Goal: Task Accomplishment & Management: Manage account settings

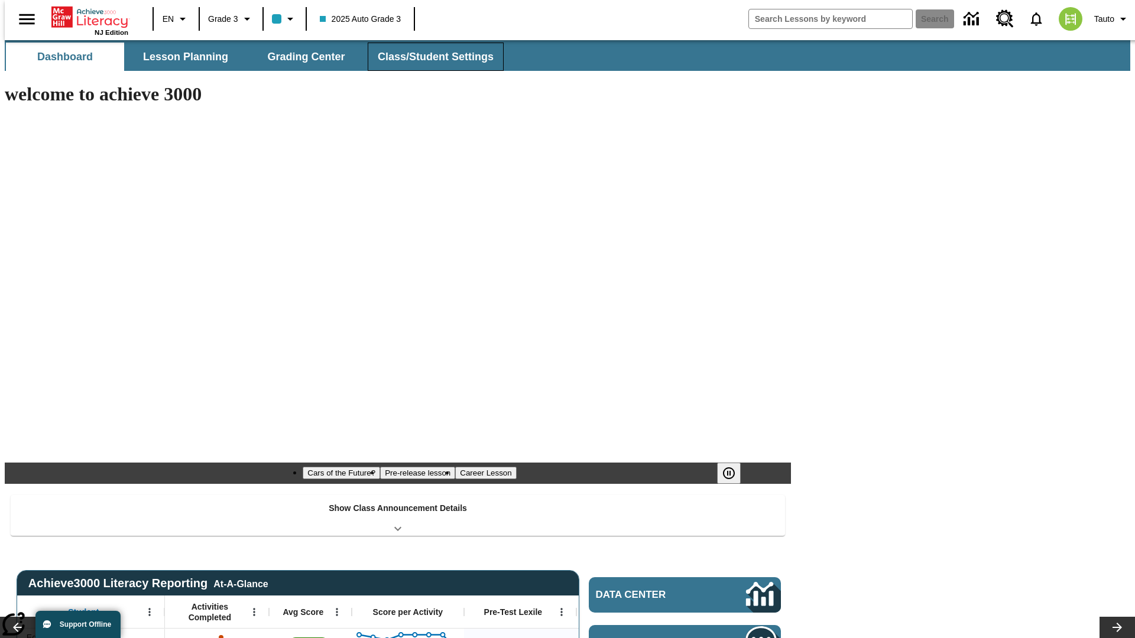
click at [429, 57] on button "Class/Student Settings" at bounding box center [436, 57] width 136 height 28
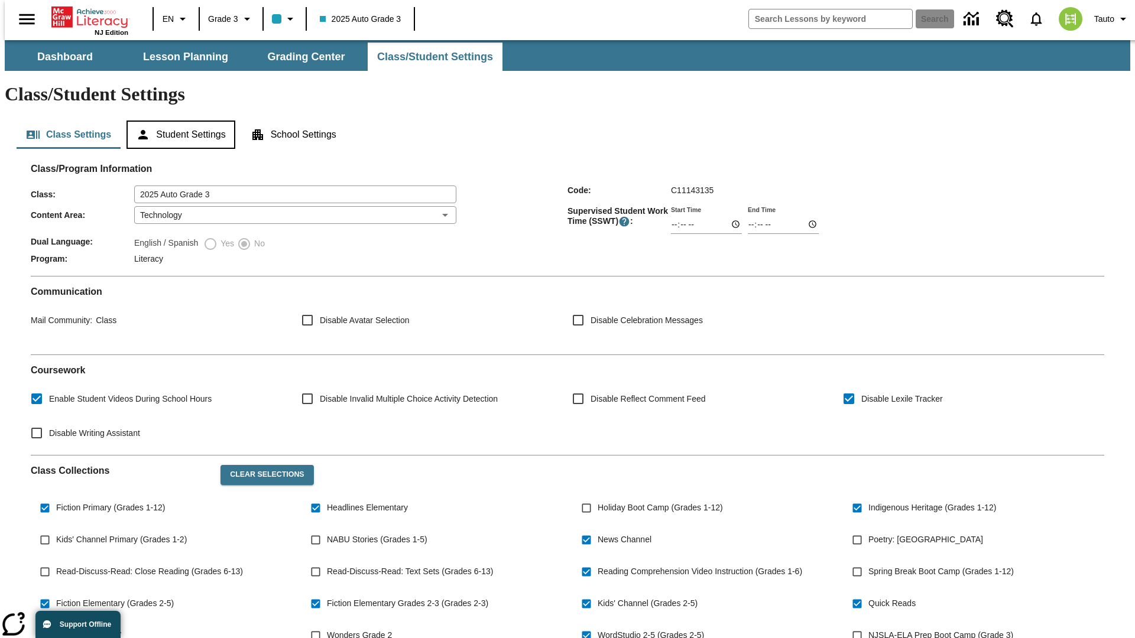
click at [178, 121] on button "Student Settings" at bounding box center [180, 135] width 108 height 28
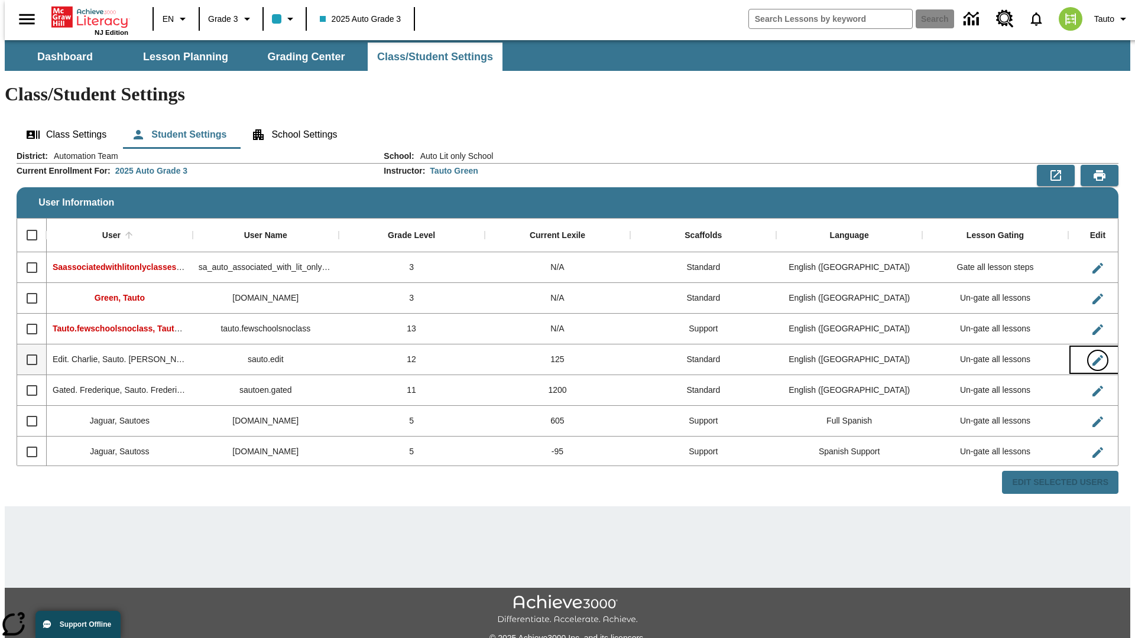
click at [1092, 355] on icon "Edit User" at bounding box center [1097, 360] width 11 height 11
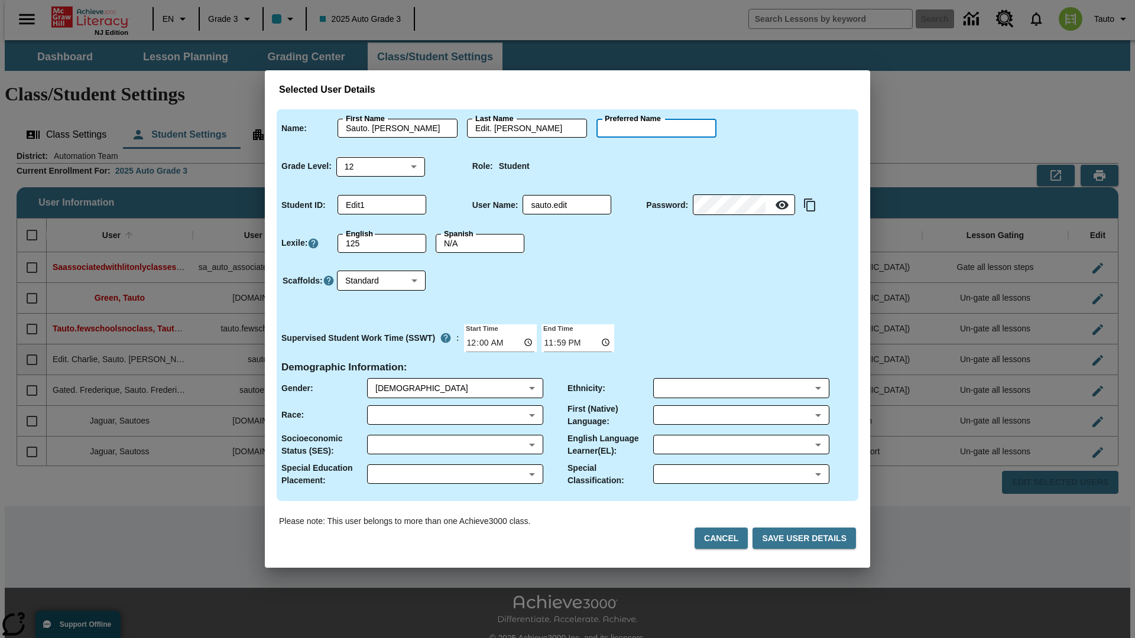
type input "Rollin"
click at [726, 538] on button "Cancel" at bounding box center [720, 539] width 53 height 22
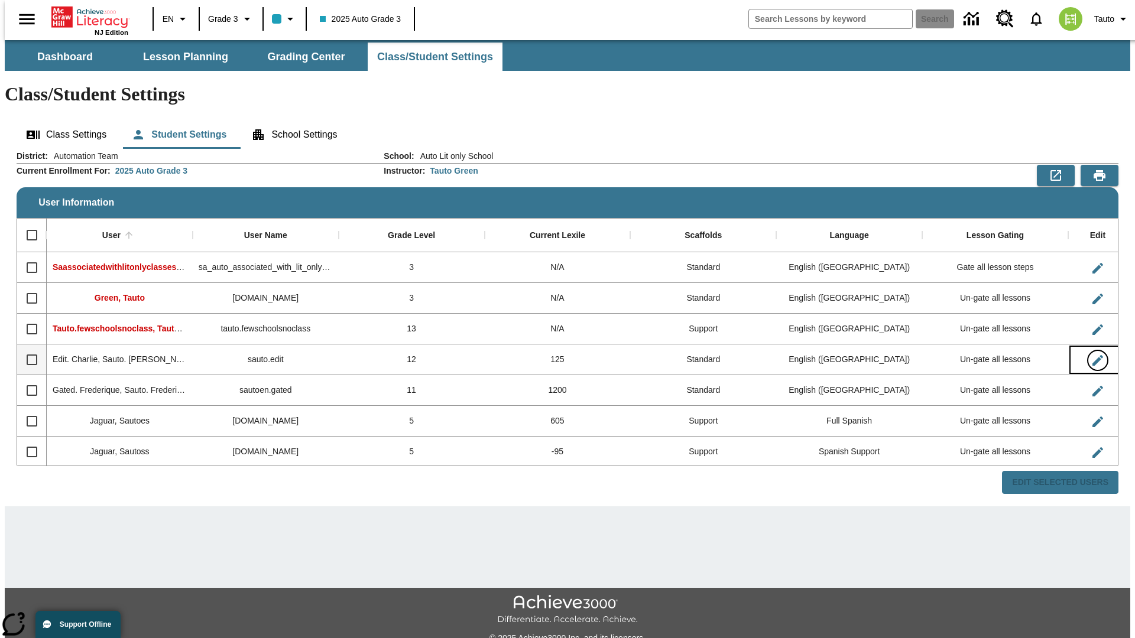
click at [1092, 355] on icon "Edit User" at bounding box center [1097, 360] width 11 height 11
